Goal: Check status: Check status

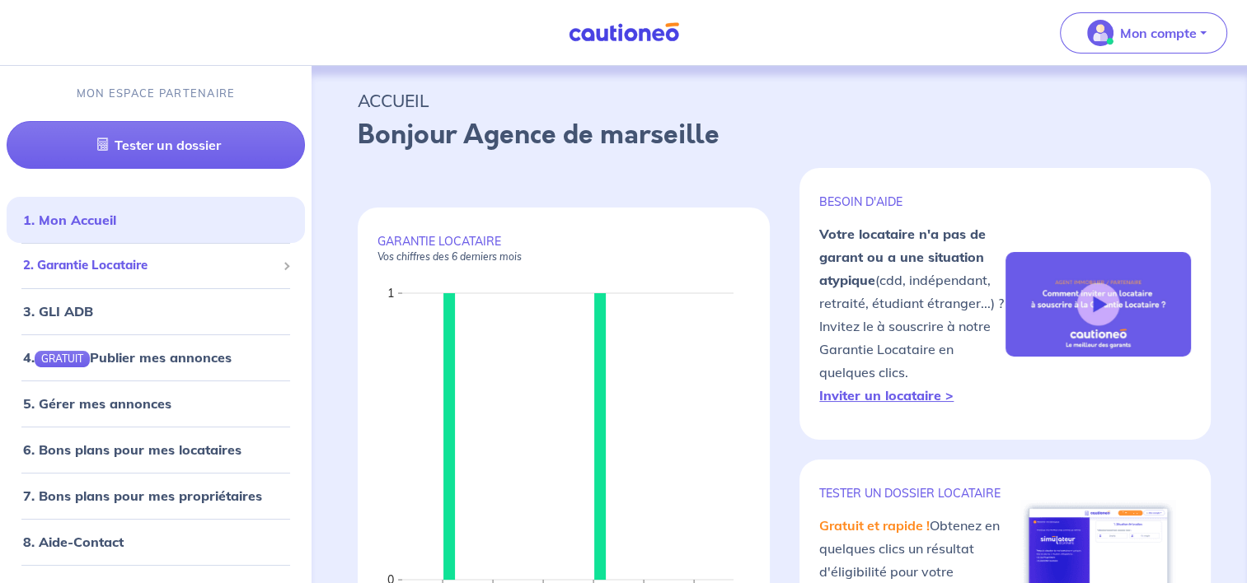
click at [213, 269] on span "2. Garantie Locataire" at bounding box center [149, 265] width 253 height 19
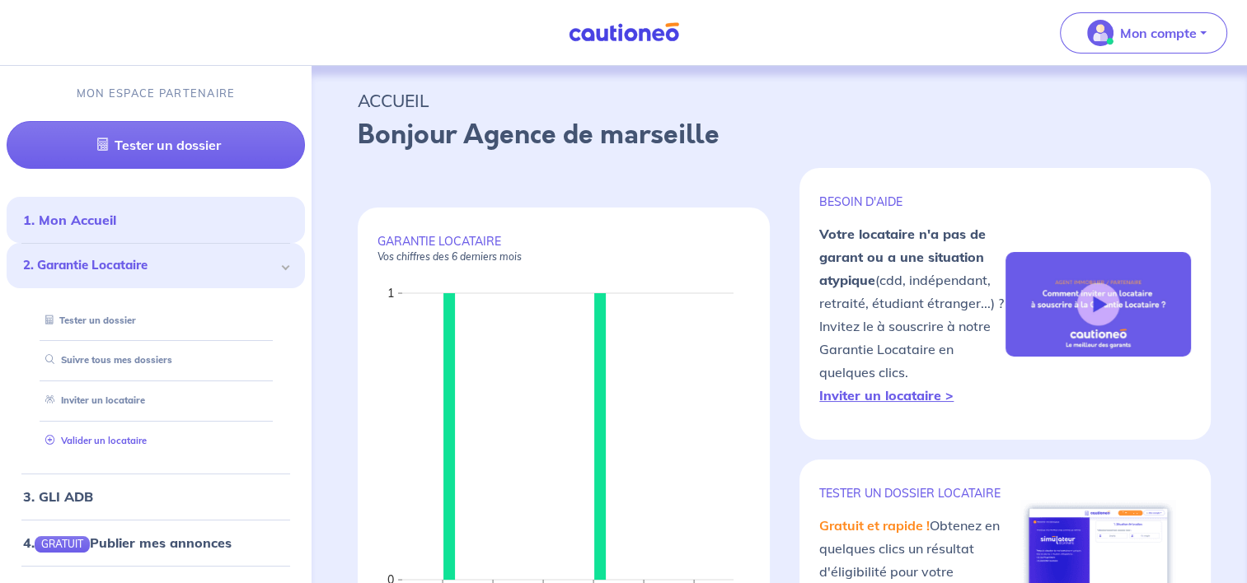
click at [147, 436] on link "Valider un locataire" at bounding box center [93, 441] width 108 height 12
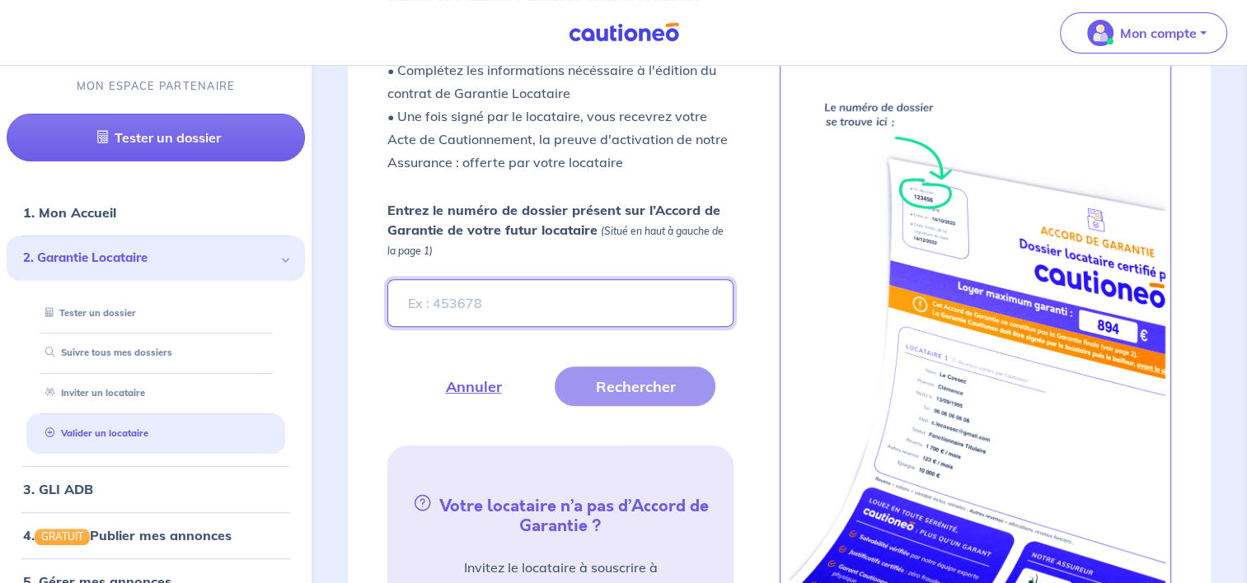
scroll to position [583, 0]
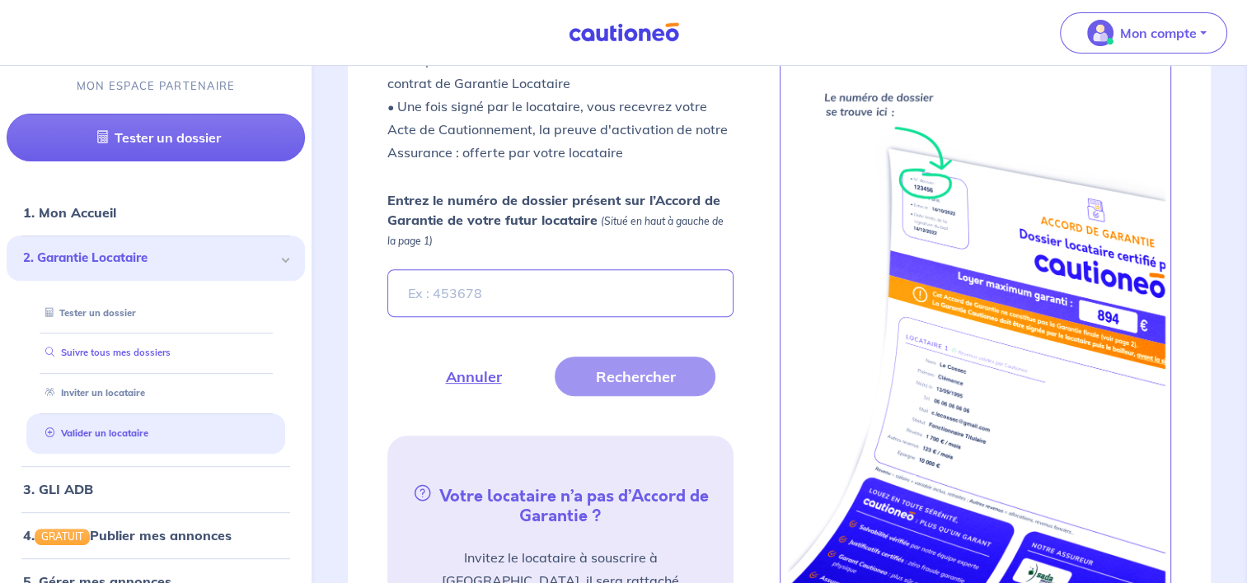
click at [155, 358] on link "Suivre tous mes dossiers" at bounding box center [105, 353] width 132 height 12
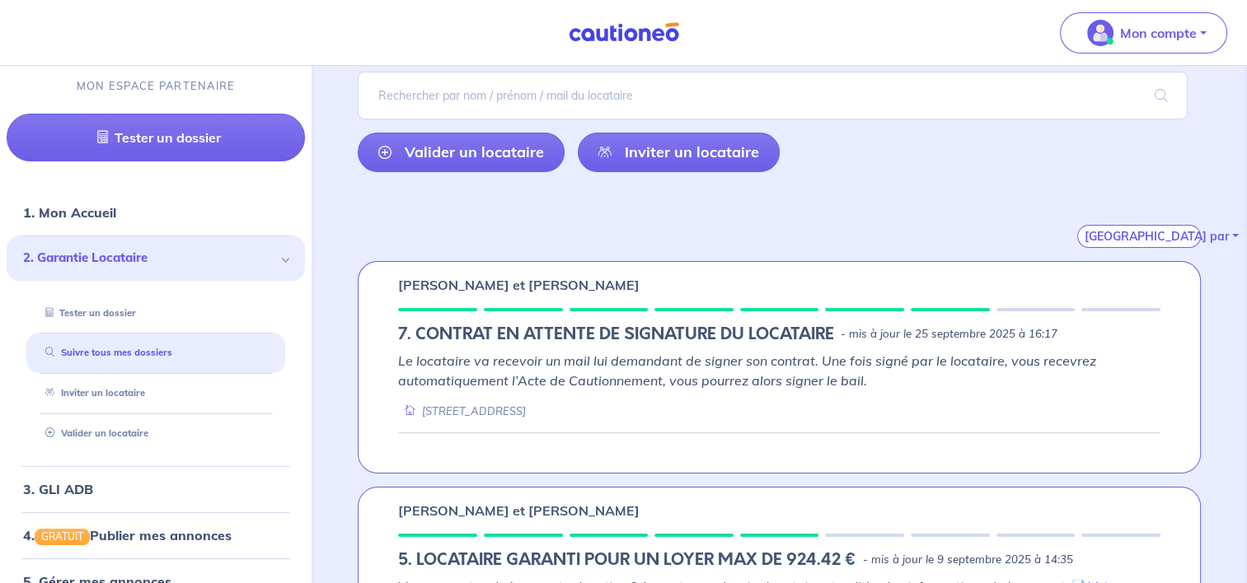
scroll to position [130, 0]
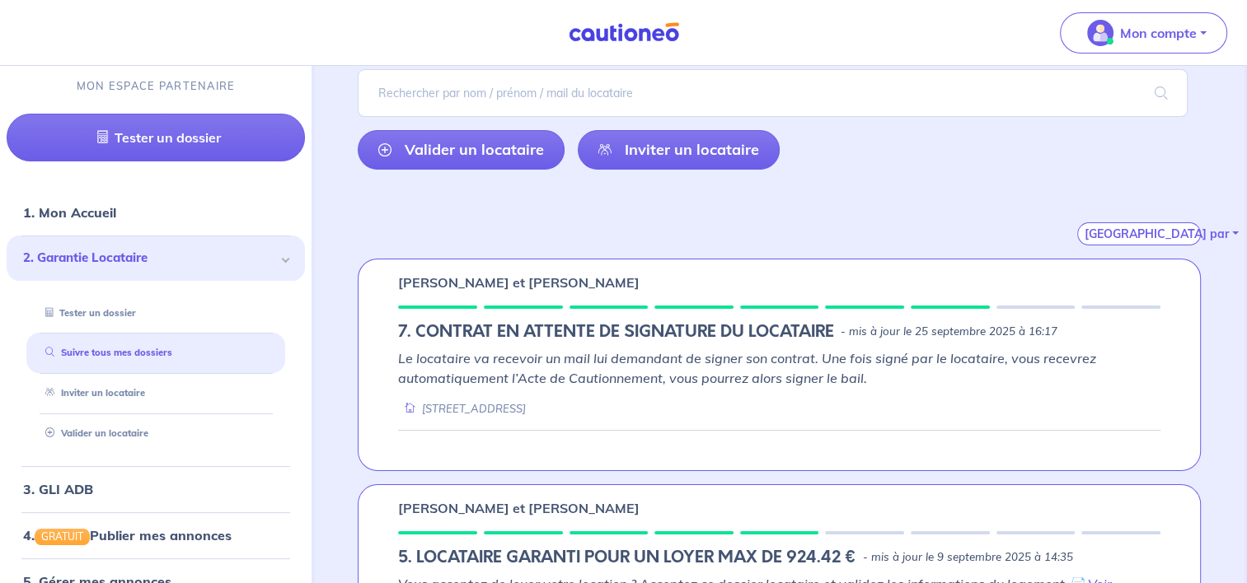
click at [993, 354] on em "Le locataire va recevoir un mail lui demandant de signer son contrat. Une fois …" at bounding box center [747, 368] width 698 height 36
click at [199, 297] on li "Tester un dossier" at bounding box center [155, 313] width 259 height 40
click at [143, 387] on link "Inviter un locataire" at bounding box center [91, 393] width 105 height 12
select select "FR"
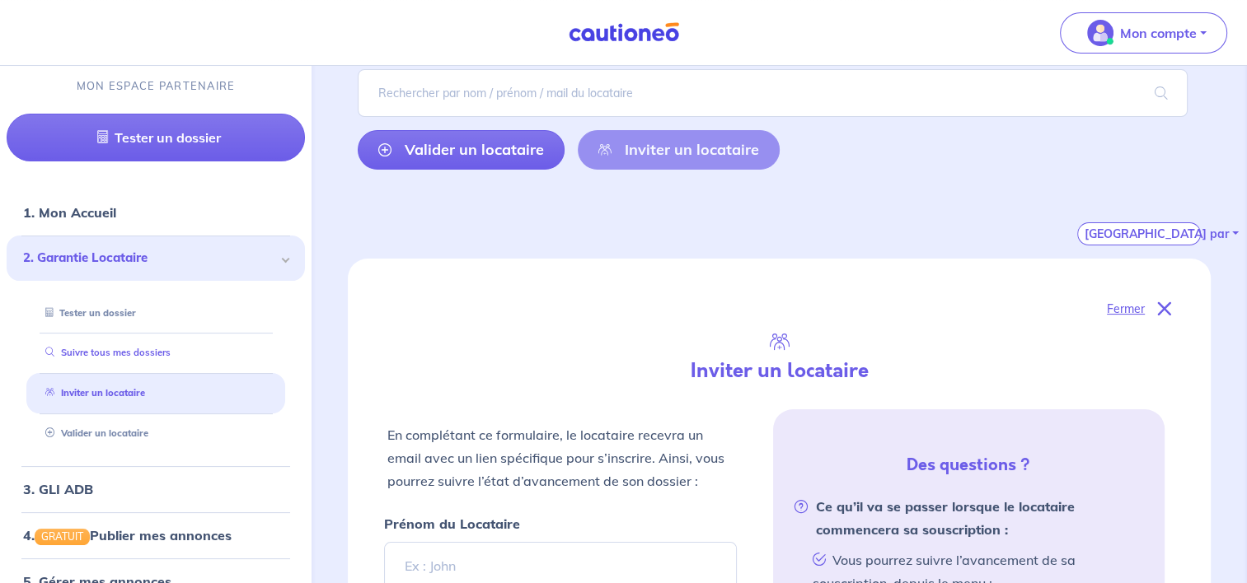
click at [155, 358] on link "Suivre tous mes dossiers" at bounding box center [105, 353] width 132 height 12
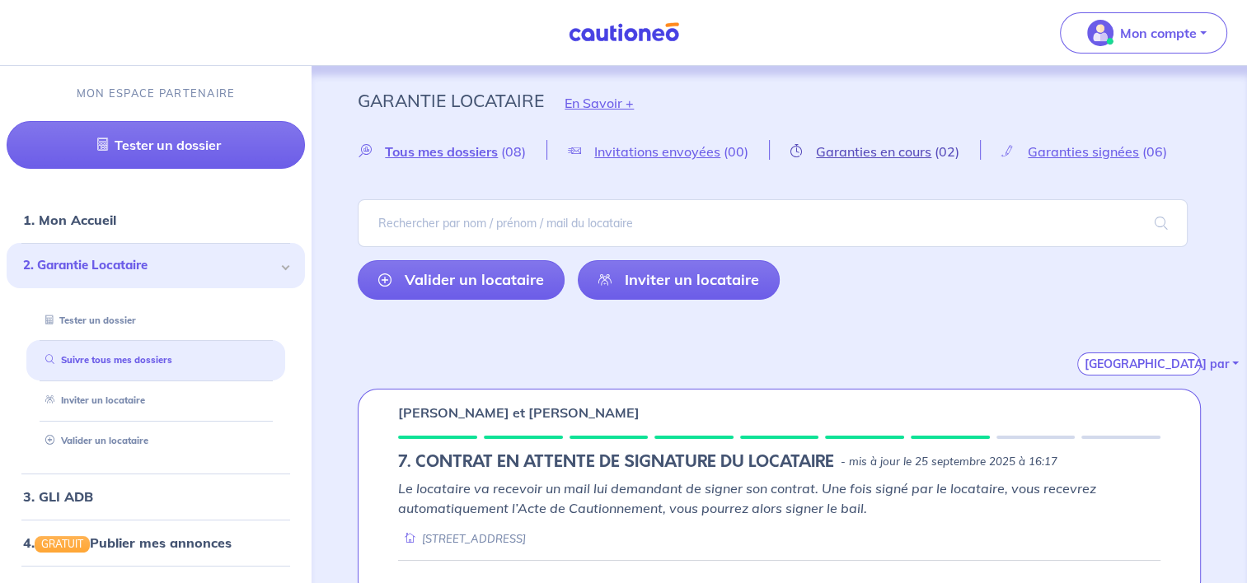
click at [854, 155] on span "Garanties en cours" at bounding box center [873, 151] width 115 height 16
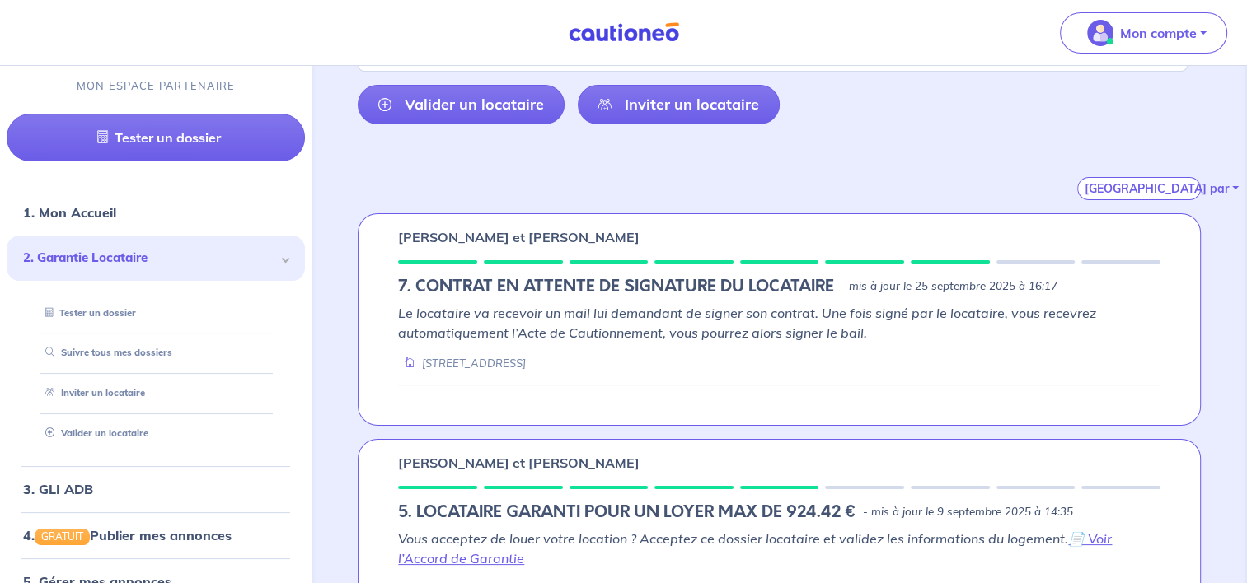
scroll to position [179, 0]
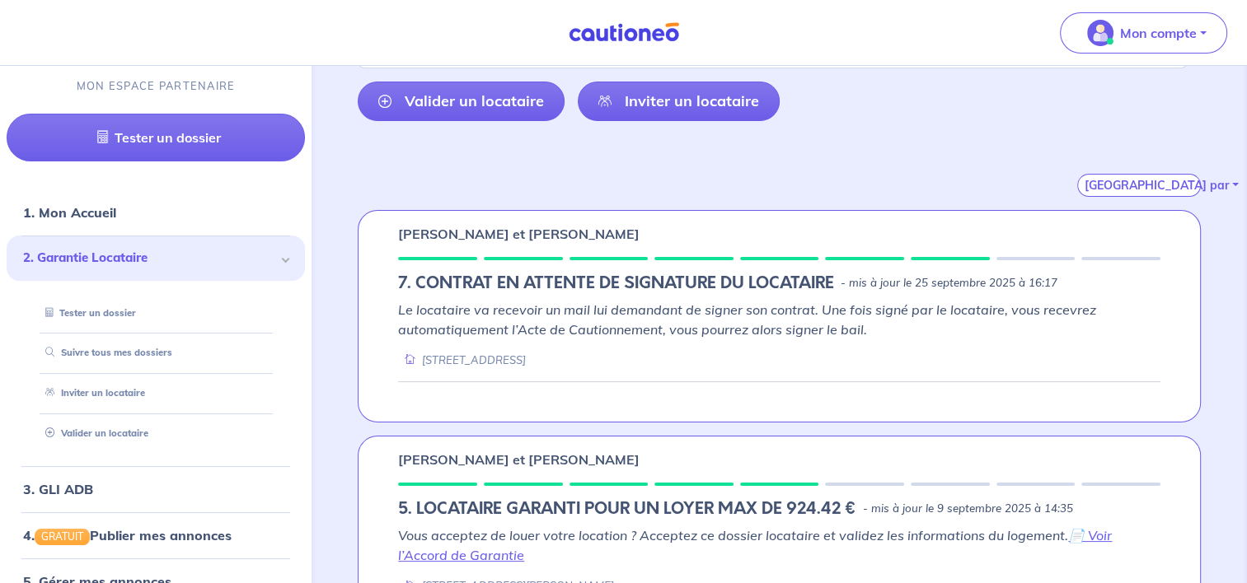
click at [691, 244] on div "[PERSON_NAME] et [PERSON_NAME] 7. CONTRAT EN ATTENTE DE SIGNATURE DU LOCATAIRE …" at bounding box center [779, 316] width 843 height 213
